Goal: Transaction & Acquisition: Book appointment/travel/reservation

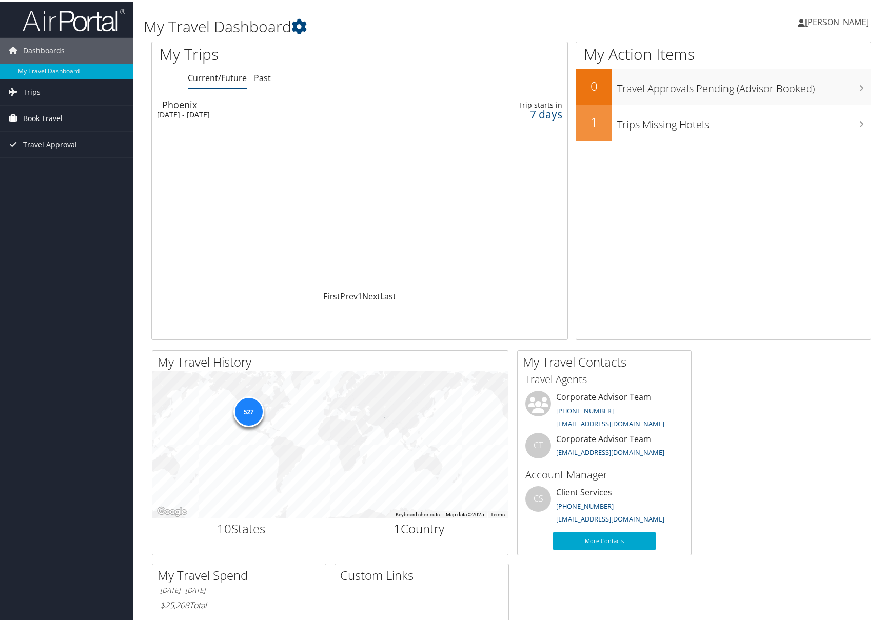
click at [41, 117] on span "Book Travel" at bounding box center [43, 117] width 40 height 26
click at [43, 169] on link "Book/Manage Online Trips" at bounding box center [66, 168] width 133 height 15
